Goal: Task Accomplishment & Management: Use online tool/utility

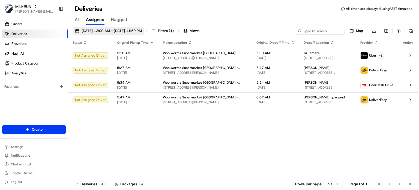
click at [142, 31] on span "[DATE] 12:00 AM - [DATE] 11:59 PM" at bounding box center [112, 30] width 60 height 5
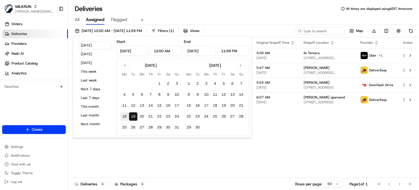
click at [127, 115] on button "18" at bounding box center [124, 116] width 9 height 9
type input "[DATE]"
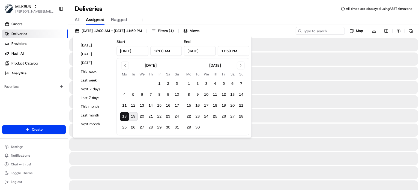
click at [127, 115] on button "18" at bounding box center [124, 116] width 9 height 9
click at [325, 31] on input at bounding box center [311, 31] width 65 height 8
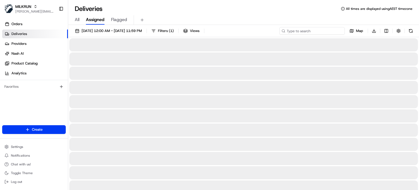
paste input "[PERSON_NAME]"
type input "[PERSON_NAME]"
